Goal: Check status

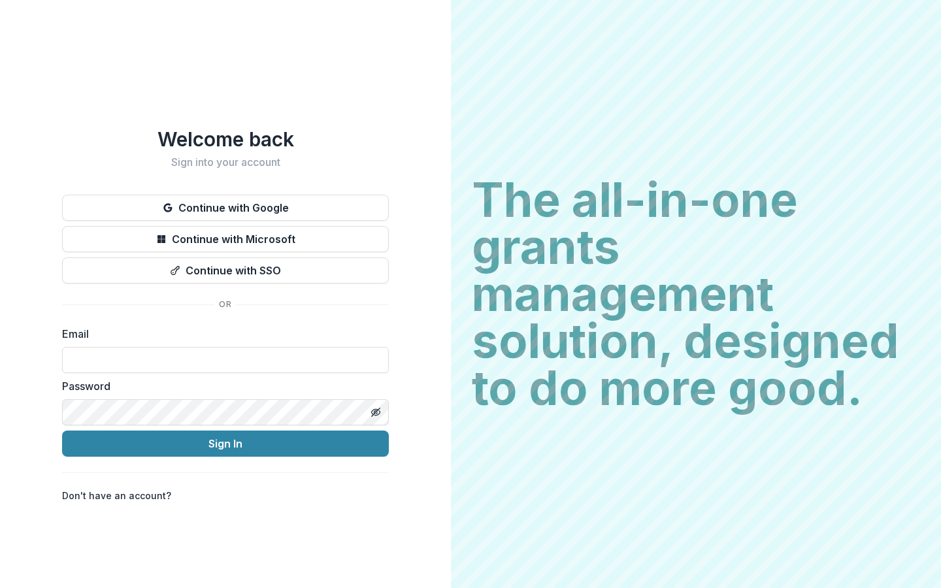
type input "**********"
click at [225, 438] on button "Sign In" at bounding box center [225, 444] width 327 height 26
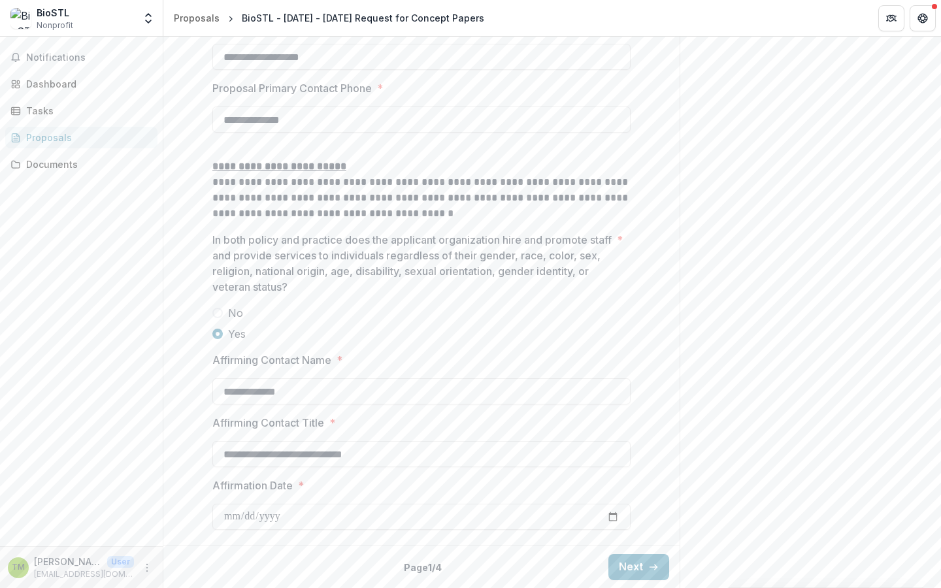
scroll to position [1928, 0]
click at [625, 568] on button "Next" at bounding box center [638, 567] width 61 height 26
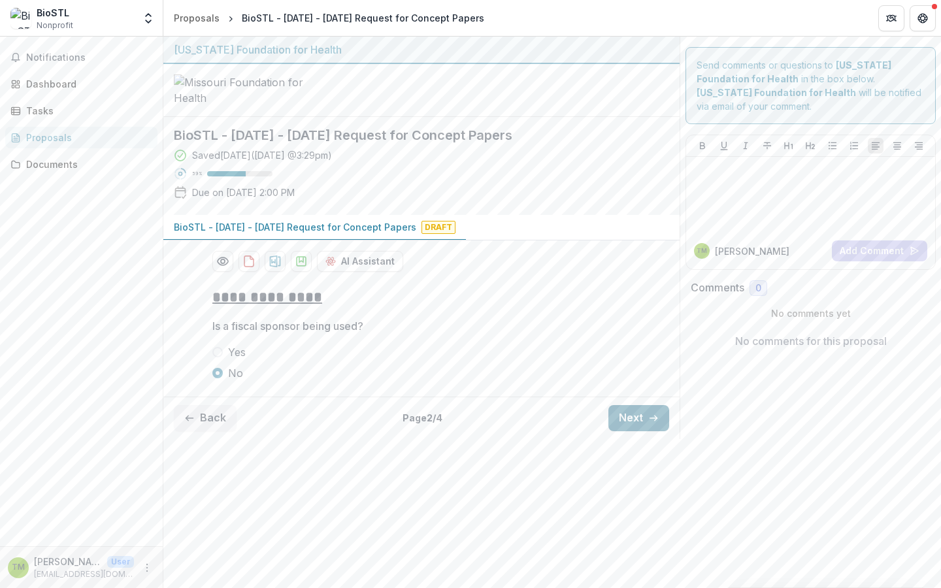
click at [638, 431] on button "Next" at bounding box center [638, 418] width 61 height 26
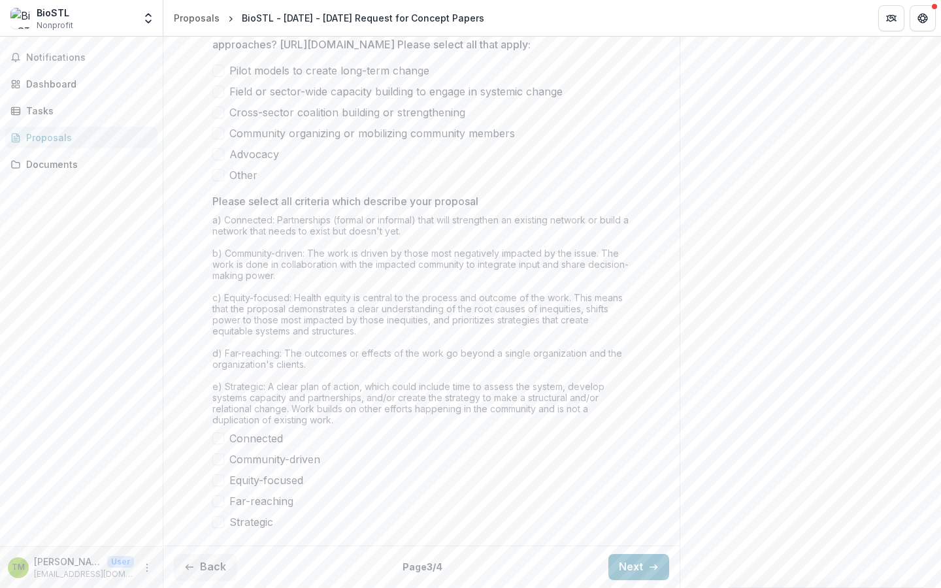
scroll to position [1019, 0]
click at [628, 568] on button "Next" at bounding box center [638, 567] width 61 height 26
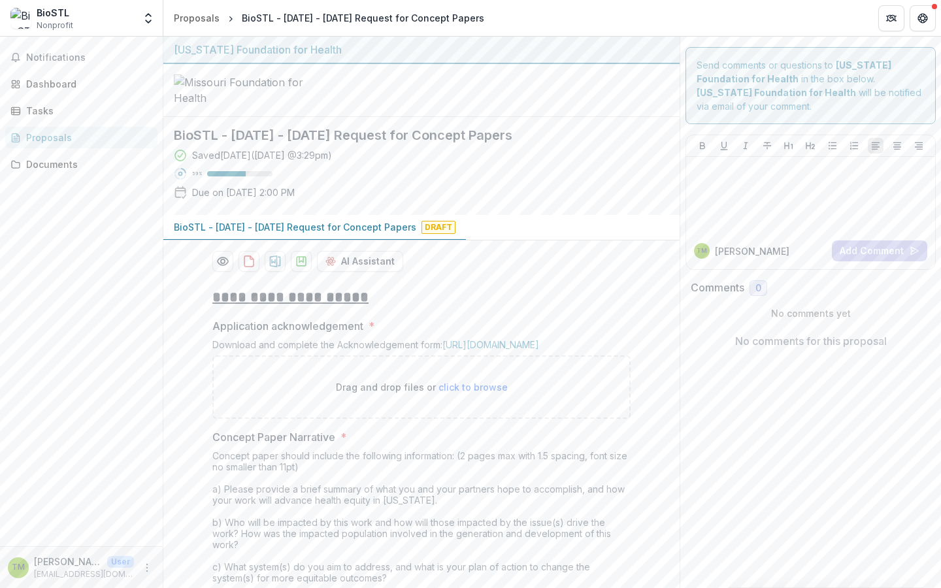
scroll to position [0, 0]
click at [201, 20] on div "Proposals" at bounding box center [197, 18] width 46 height 14
